Goal: Check status: Check status

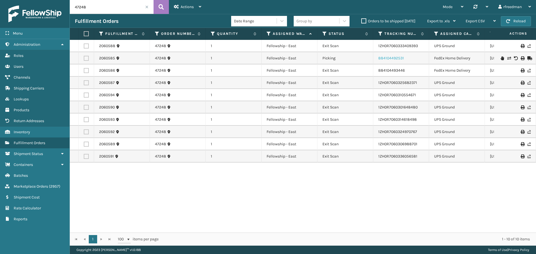
click at [395, 58] on link "884104492531" at bounding box center [391, 58] width 26 height 5
drag, startPoint x: 117, startPoint y: 58, endPoint x: 98, endPoint y: 60, distance: 19.1
click at [98, 60] on td "2060585" at bounding box center [122, 58] width 56 height 12
copy link "2060585"
drag, startPoint x: 95, startPoint y: 8, endPoint x: 64, endPoint y: 8, distance: 30.4
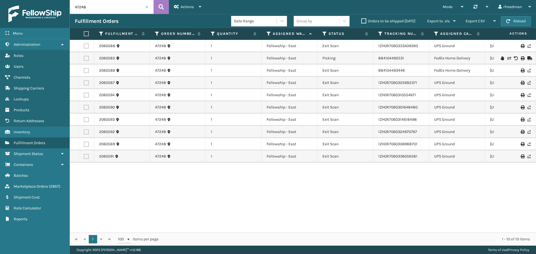
click at [64, 0] on div "Menu Administration Roles Users Channels Shipping Carriers Lookups Products Ret…" at bounding box center [268, 0] width 536 height 0
paste input "00894005029334"
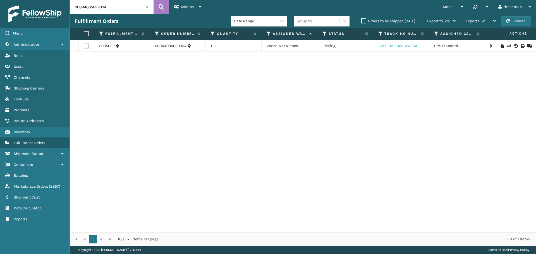
click at [393, 46] on link "1Z9Y29V12006804964" at bounding box center [397, 46] width 39 height 5
drag, startPoint x: 117, startPoint y: 4, endPoint x: 0, endPoint y: 21, distance: 118.2
click at [0, 0] on div "Menu Administration Roles Users Channels Shipping Carriers Lookups Products Ret…" at bounding box center [268, 0] width 536 height 0
paste input "106476"
drag, startPoint x: 111, startPoint y: 8, endPoint x: 57, endPoint y: 8, distance: 54.7
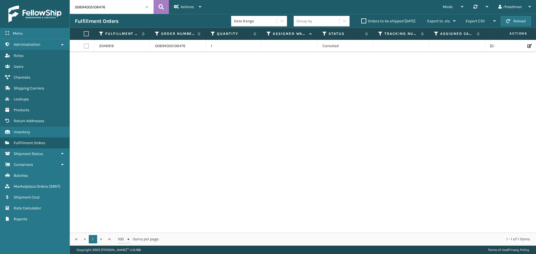
click at [58, 0] on div "Menu Administration Roles Users Channels Shipping Carriers Lookups Products Ret…" at bounding box center [268, 0] width 536 height 0
paste input "217415"
type input "00894005217415"
click at [385, 127] on div "2062524 00894005217415 1 Montreal Remco Assigned 1ZB8C5902000168425 UPS Standar…" at bounding box center [303, 136] width 466 height 193
click at [388, 44] on link "1ZB8C5902000168425" at bounding box center [398, 46] width 40 height 5
